Goal: Obtain resource: Obtain resource

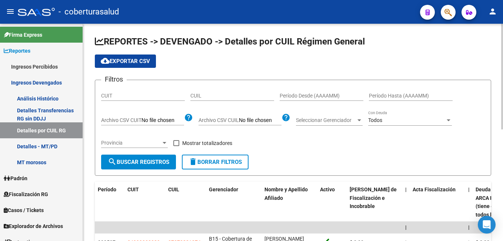
click at [98, 95] on form "Filtros CUIT CUIL Período Desde (AAAAMM) Período Hasta (AAAAMM) Archivo CSV CUI…" at bounding box center [293, 128] width 396 height 96
click at [105, 95] on input "CUIT" at bounding box center [143, 96] width 84 height 6
paste input "20-14754366-3"
type input "20-14754366-3"
click at [291, 91] on div "Período Desde (AAAAMM)" at bounding box center [321, 93] width 84 height 15
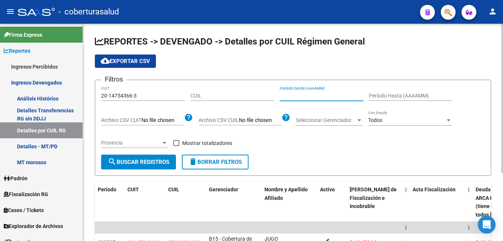
click at [280, 94] on input "Período Desde (AAAAMM)" at bounding box center [321, 96] width 84 height 6
type input "202506"
type input "202507"
click at [127, 60] on span "cloud_download Exportar CSV" at bounding box center [125, 61] width 49 height 7
